Goal: Task Accomplishment & Management: Use online tool/utility

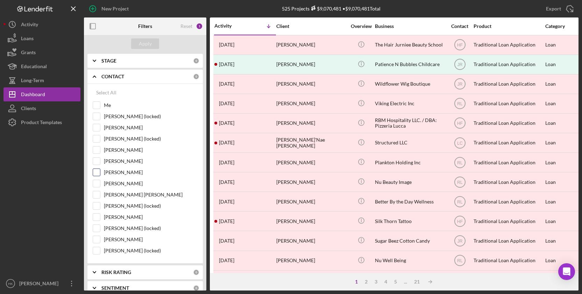
scroll to position [51, 0]
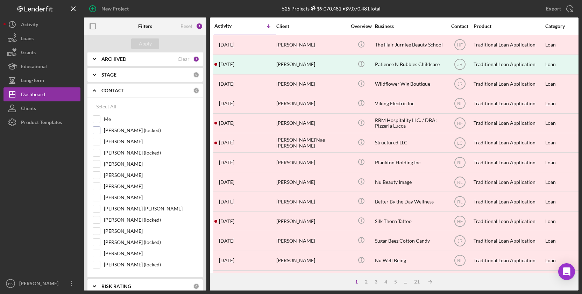
click at [137, 130] on label "[PERSON_NAME] (locked)" at bounding box center [151, 130] width 94 height 7
click at [100, 130] on input "[PERSON_NAME] (locked)" at bounding box center [96, 130] width 7 height 7
checkbox input "true"
click at [127, 142] on label "[PERSON_NAME]" at bounding box center [151, 141] width 94 height 7
click at [100, 142] on input "[PERSON_NAME]" at bounding box center [96, 141] width 7 height 7
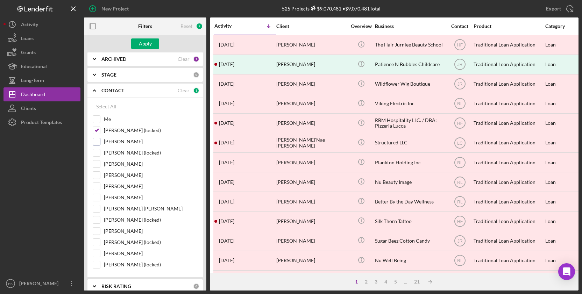
checkbox input "true"
click at [127, 156] on label "[PERSON_NAME] (locked)" at bounding box center [151, 152] width 94 height 7
click at [100, 156] on input "[PERSON_NAME] (locked)" at bounding box center [96, 152] width 7 height 7
checkbox input "true"
click at [117, 161] on label "[PERSON_NAME]" at bounding box center [151, 164] width 94 height 7
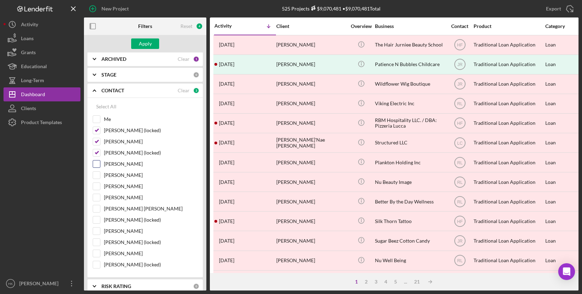
click at [100, 161] on input "[PERSON_NAME]" at bounding box center [96, 164] width 7 height 7
checkbox input "true"
click at [136, 153] on label "[PERSON_NAME] (locked)" at bounding box center [151, 152] width 94 height 7
click at [100, 153] on input "[PERSON_NAME] (locked)" at bounding box center [96, 152] width 7 height 7
checkbox input "false"
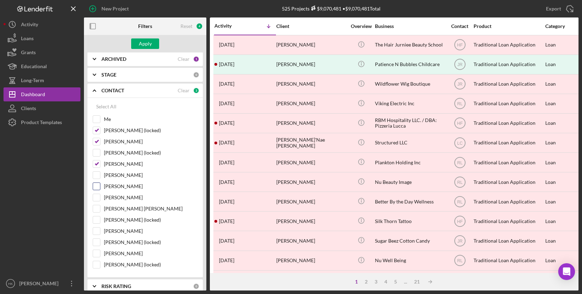
click at [119, 188] on label "[PERSON_NAME]" at bounding box center [151, 186] width 94 height 7
click at [100, 188] on input "[PERSON_NAME]" at bounding box center [96, 186] width 7 height 7
checkbox input "true"
click at [119, 195] on label "[PERSON_NAME]" at bounding box center [151, 197] width 94 height 7
click at [100, 195] on input "[PERSON_NAME]" at bounding box center [96, 197] width 7 height 7
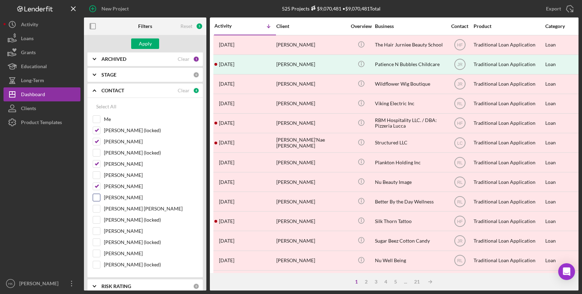
checkbox input "true"
click at [119, 207] on label "[PERSON_NAME] [PERSON_NAME]" at bounding box center [151, 208] width 94 height 7
click at [100, 207] on input "[PERSON_NAME] [PERSON_NAME]" at bounding box center [96, 208] width 7 height 7
checkbox input "true"
click at [114, 230] on label "[PERSON_NAME]" at bounding box center [151, 231] width 94 height 7
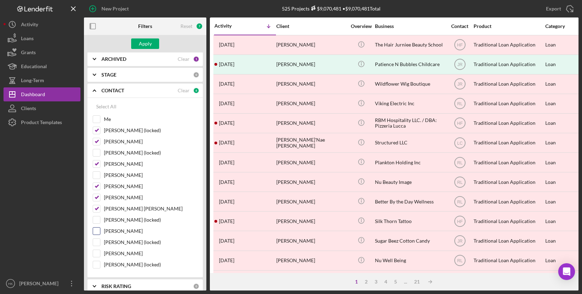
click at [100, 230] on input "[PERSON_NAME]" at bounding box center [96, 231] width 7 height 7
checkbox input "true"
click at [114, 240] on label "[PERSON_NAME] (locked)" at bounding box center [151, 242] width 94 height 7
click at [100, 240] on input "[PERSON_NAME] (locked)" at bounding box center [96, 242] width 7 height 7
click at [119, 243] on label "[PERSON_NAME] (locked)" at bounding box center [151, 242] width 94 height 7
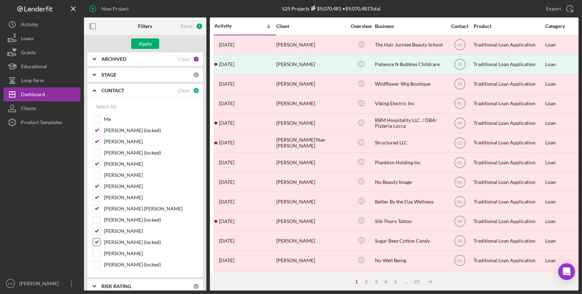
click at [100, 243] on input "[PERSON_NAME] (locked)" at bounding box center [96, 242] width 7 height 7
checkbox input "false"
click at [119, 252] on label "[PERSON_NAME]" at bounding box center [151, 253] width 94 height 7
click at [100, 252] on input "[PERSON_NAME]" at bounding box center [96, 253] width 7 height 7
checkbox input "true"
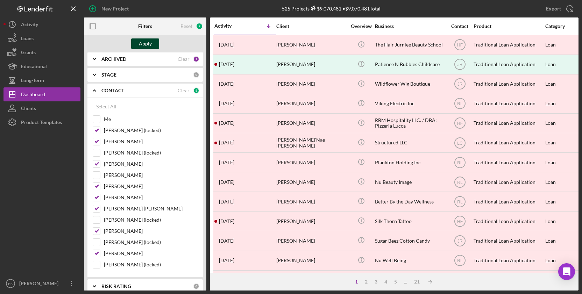
click at [148, 47] on div "Apply" at bounding box center [145, 43] width 13 height 10
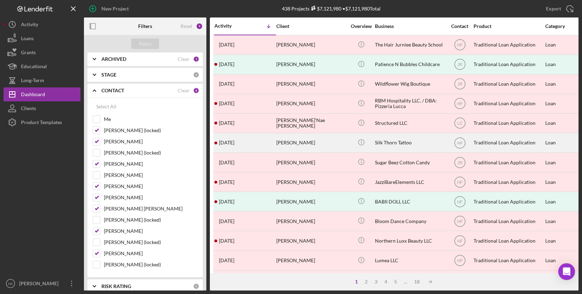
scroll to position [0, 0]
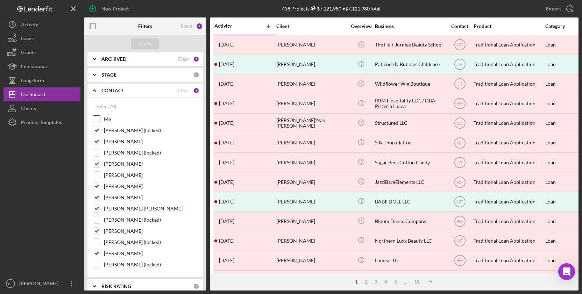
click at [106, 116] on label "Me" at bounding box center [151, 119] width 94 height 7
click at [100, 116] on input "Me" at bounding box center [96, 119] width 7 height 7
checkbox input "true"
click at [101, 152] on div "[PERSON_NAME] (locked)" at bounding box center [145, 154] width 105 height 11
click at [97, 155] on input "[PERSON_NAME] (locked)" at bounding box center [96, 152] width 7 height 7
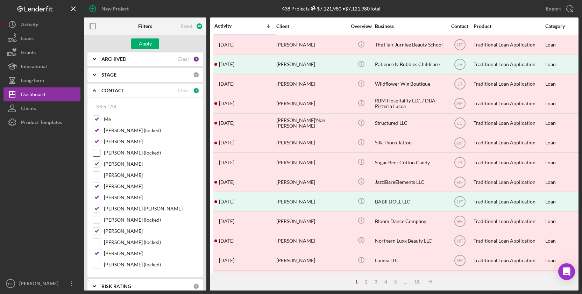
checkbox input "true"
click at [97, 221] on input "[PERSON_NAME] (locked)" at bounding box center [96, 219] width 7 height 7
checkbox input "true"
click at [96, 242] on input "[PERSON_NAME] (locked)" at bounding box center [96, 242] width 7 height 7
checkbox input "true"
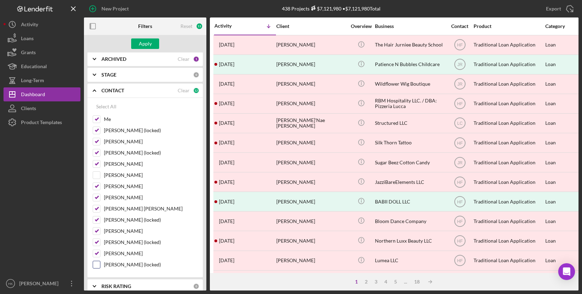
click at [97, 265] on input "[PERSON_NAME] (locked)" at bounding box center [96, 264] width 7 height 7
checkbox input "true"
click at [153, 43] on button "Apply" at bounding box center [145, 43] width 28 height 10
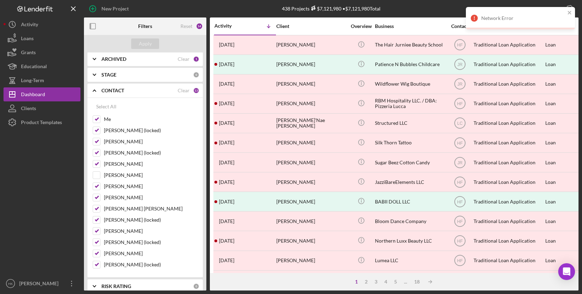
click at [567, 12] on div "Network Error" at bounding box center [520, 18] width 109 height 22
